Goal: Task Accomplishment & Management: Use online tool/utility

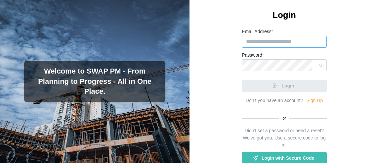
click at [274, 48] on input "Email Address *" at bounding box center [284, 42] width 85 height 12
click at [264, 48] on input "Email Address *" at bounding box center [284, 42] width 85 height 12
paste input "**********"
type input "**********"
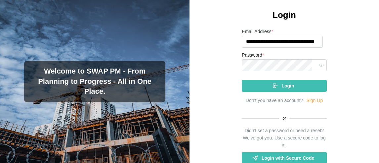
drag, startPoint x: 297, startPoint y: 57, endPoint x: 302, endPoint y: 56, distance: 5.3
click at [298, 48] on input "**********" at bounding box center [282, 42] width 81 height 12
click at [311, 48] on input "**********" at bounding box center [282, 42] width 81 height 12
type input "**********"
click at [292, 91] on div "Login" at bounding box center [283, 85] width 74 height 11
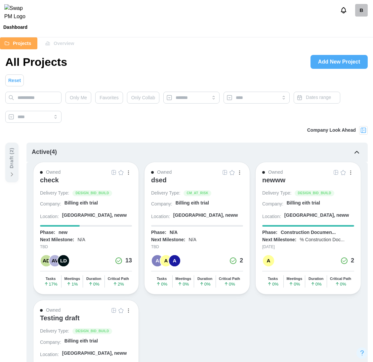
click at [48, 162] on div "check" at bounding box center [49, 180] width 19 height 8
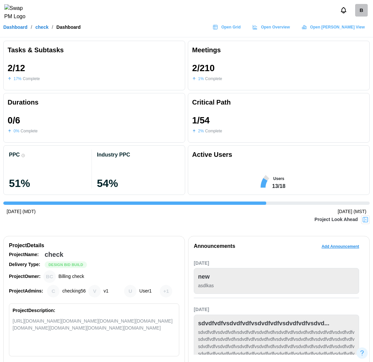
scroll to position [0, 817]
click at [241, 27] on span "Open Grid" at bounding box center [231, 26] width 20 height 9
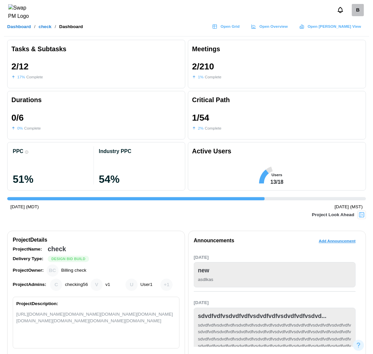
scroll to position [0, 846]
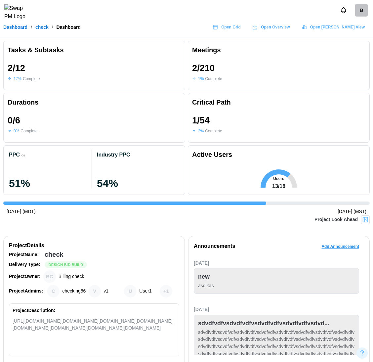
click at [363, 10] on div "B" at bounding box center [361, 10] width 13 height 13
click at [351, 29] on div "My Profile" at bounding box center [356, 28] width 20 height 7
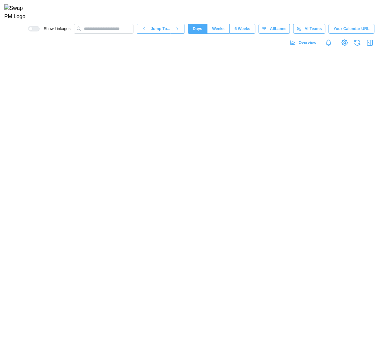
scroll to position [0, 7857]
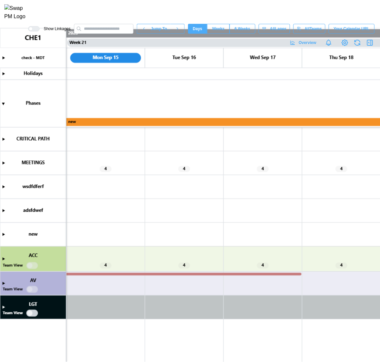
click at [29, 312] on canvas at bounding box center [190, 195] width 380 height 334
click at [33, 313] on canvas at bounding box center [190, 195] width 380 height 334
click at [32, 313] on canvas at bounding box center [190, 195] width 380 height 334
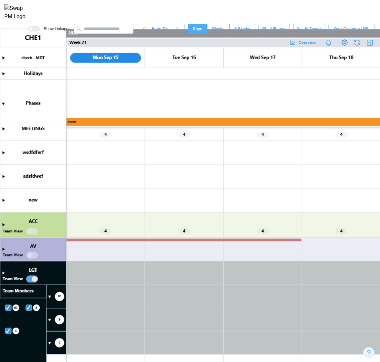
scroll to position [34, 0]
click at [50, 343] on canvas at bounding box center [190, 195] width 380 height 334
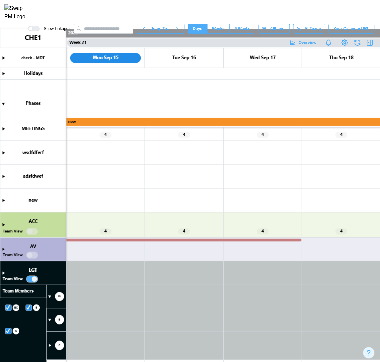
click at [48, 345] on canvas at bounding box center [190, 195] width 380 height 334
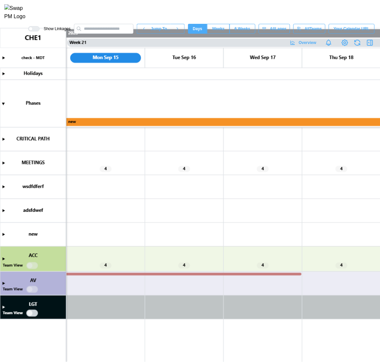
scroll to position [0, 7857]
click at [3, 306] on canvas at bounding box center [190, 195] width 380 height 334
click at [28, 311] on canvas at bounding box center [190, 195] width 380 height 334
click at [36, 314] on canvas at bounding box center [190, 195] width 380 height 334
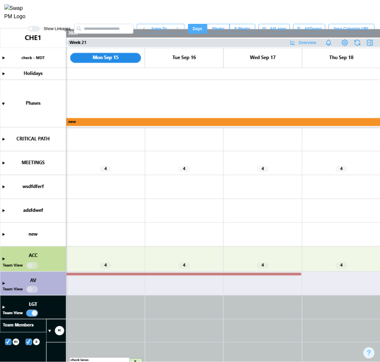
scroll to position [81, 0]
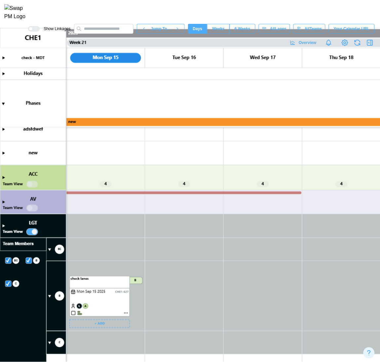
click at [72, 314] on canvas at bounding box center [190, 195] width 380 height 334
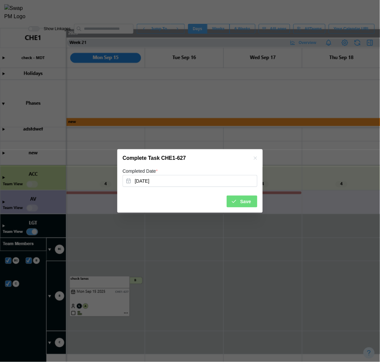
click at [244, 200] on span "Save" at bounding box center [245, 201] width 11 height 11
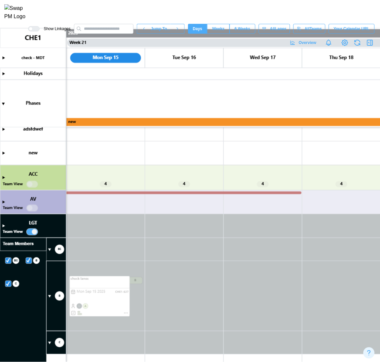
click at [0, 177] on canvas at bounding box center [190, 195] width 380 height 334
click at [3, 177] on canvas at bounding box center [190, 195] width 380 height 334
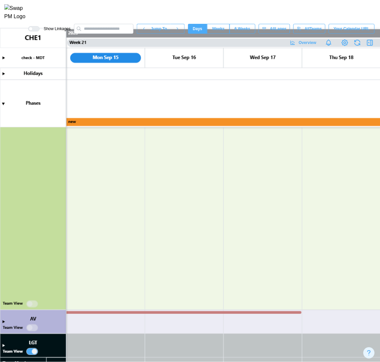
scroll to position [379, 0]
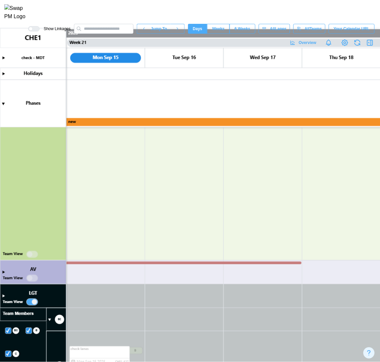
click at [29, 254] on canvas at bounding box center [190, 195] width 380 height 334
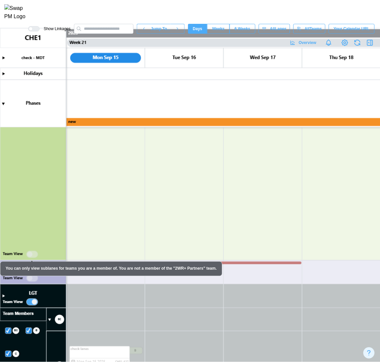
click at [35, 254] on canvas at bounding box center [190, 195] width 380 height 334
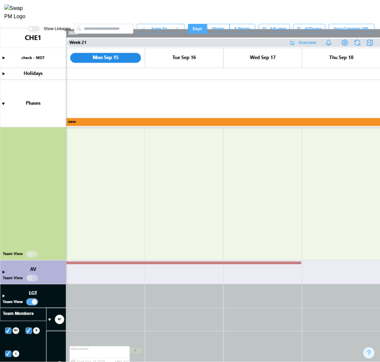
click at [34, 277] on canvas at bounding box center [190, 195] width 380 height 334
click at [4, 271] on canvas at bounding box center [190, 195] width 380 height 334
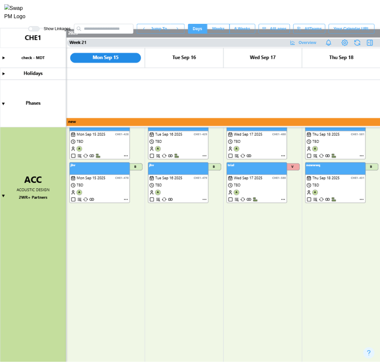
scroll to position [495, 0]
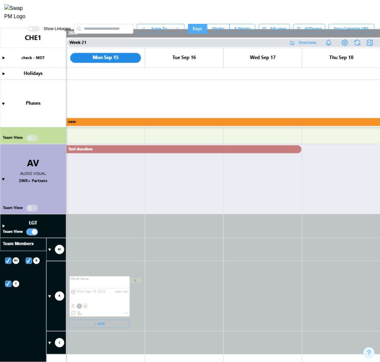
click at [125, 314] on canvas at bounding box center [190, 195] width 380 height 334
click at [126, 314] on canvas at bounding box center [190, 195] width 380 height 334
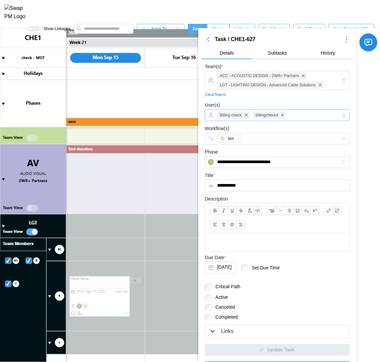
click at [315, 115] on div "Billing check billingcheck4" at bounding box center [277, 114] width 122 height 11
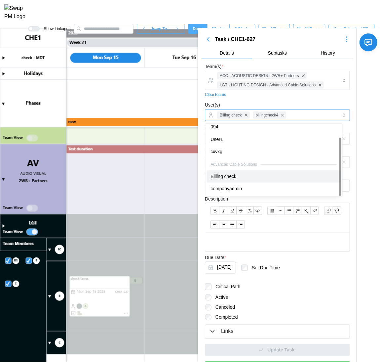
scroll to position [4, 0]
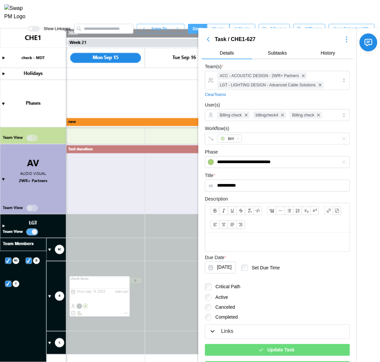
click at [275, 349] on span "Update Task" at bounding box center [280, 349] width 27 height 11
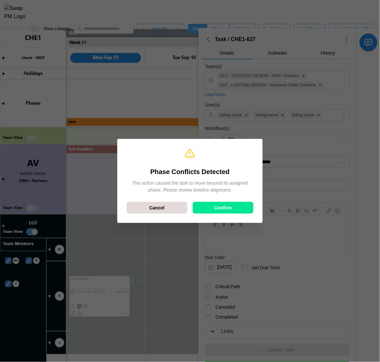
click at [235, 210] on div "Confirm" at bounding box center [223, 207] width 48 height 11
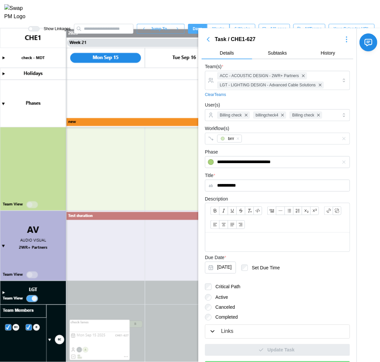
scroll to position [428, 0]
click at [211, 42] on icon "button" at bounding box center [208, 39] width 8 height 8
click at [209, 42] on icon "button" at bounding box center [208, 39] width 8 height 8
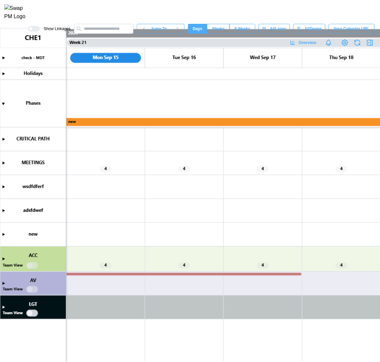
scroll to position [0, 7857]
click at [32, 313] on canvas at bounding box center [190, 195] width 380 height 334
click at [35, 314] on canvas at bounding box center [190, 195] width 380 height 334
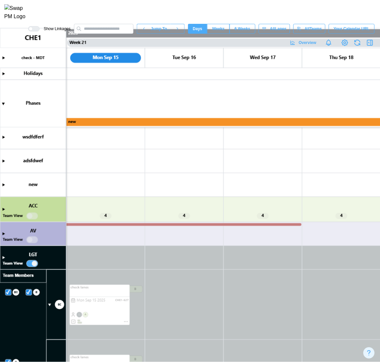
scroll to position [128, 0]
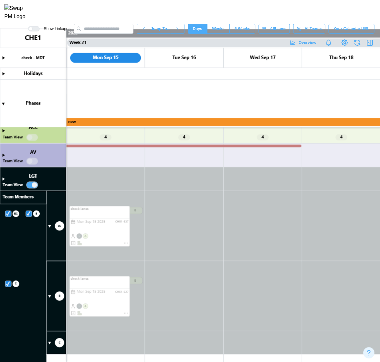
click at [139, 96] on canvas at bounding box center [190, 195] width 380 height 334
